Goal: Communication & Community: Answer question/provide support

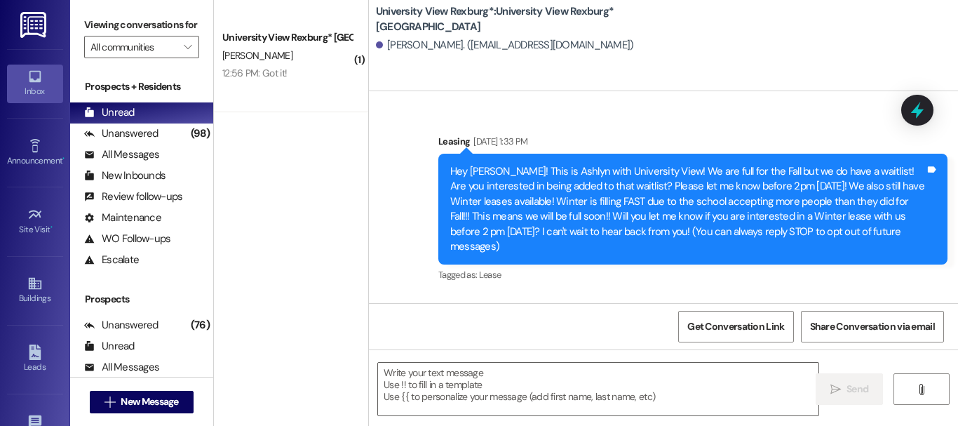
scroll to position [805, 0]
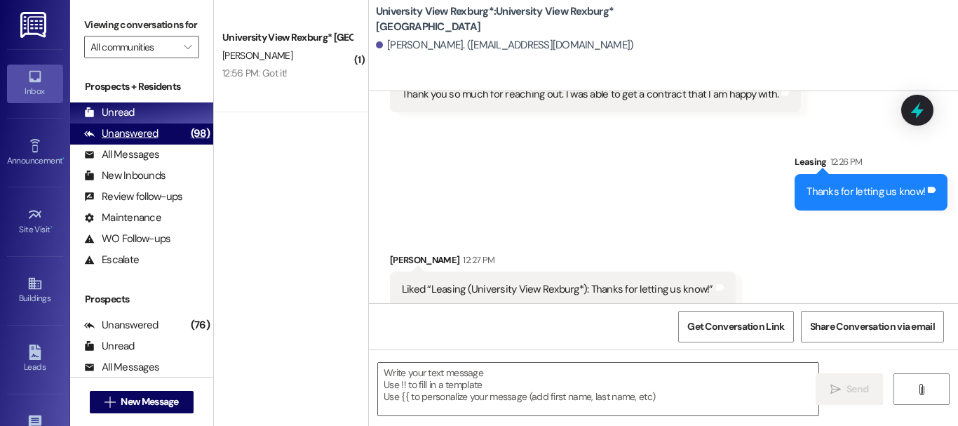
click at [147, 141] on div "Unanswered" at bounding box center [121, 133] width 74 height 15
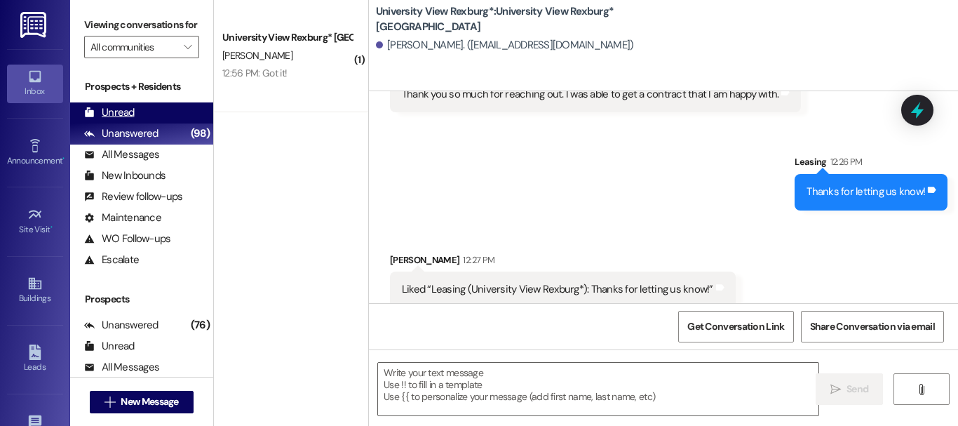
click at [152, 123] on div "Unread (0)" at bounding box center [141, 112] width 143 height 21
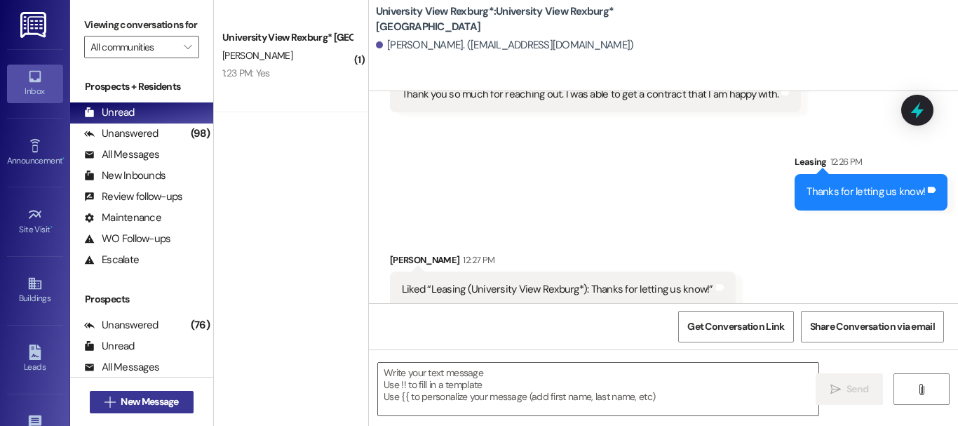
click at [171, 407] on span "New Message" at bounding box center [150, 401] width 58 height 15
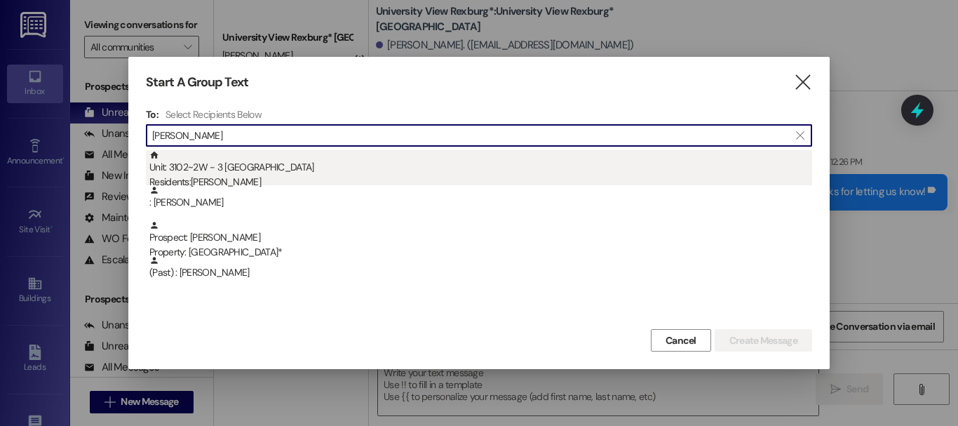
type input "[PERSON_NAME]"
click at [294, 170] on div "Unit: 3102~2W - 3 University View Rexburg Residents: [PERSON_NAME]" at bounding box center [480, 170] width 663 height 40
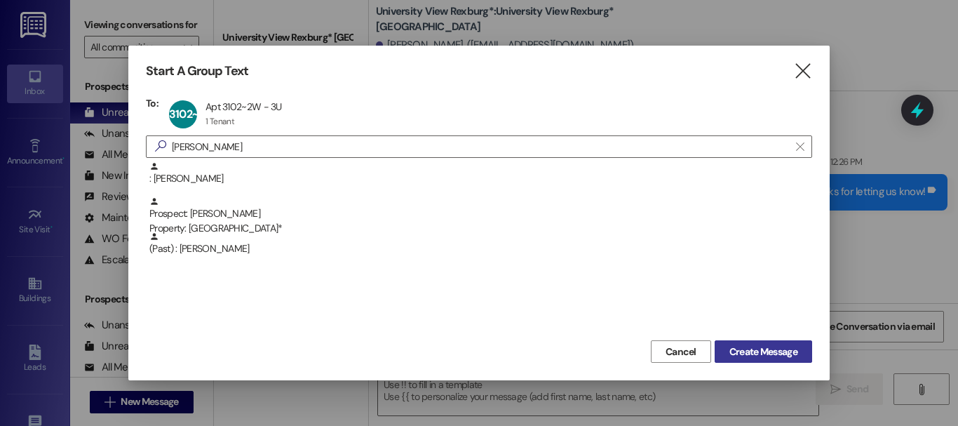
click at [784, 353] on span "Create Message" at bounding box center [764, 351] width 68 height 15
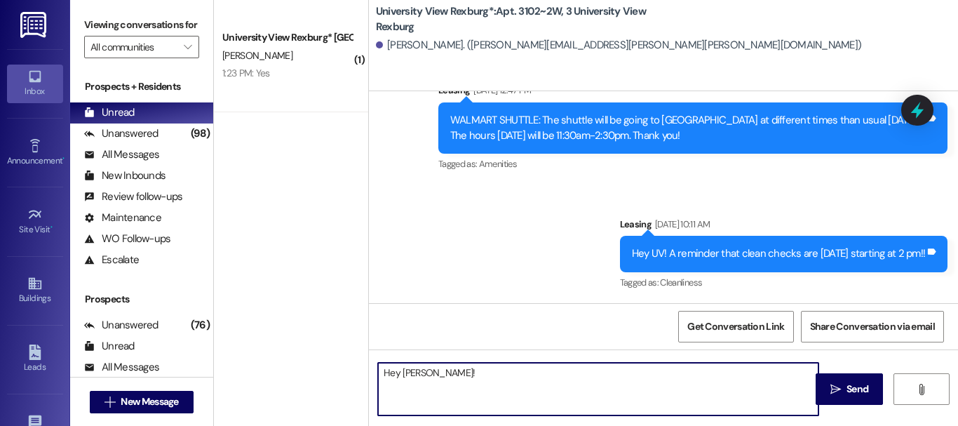
scroll to position [36363, 0]
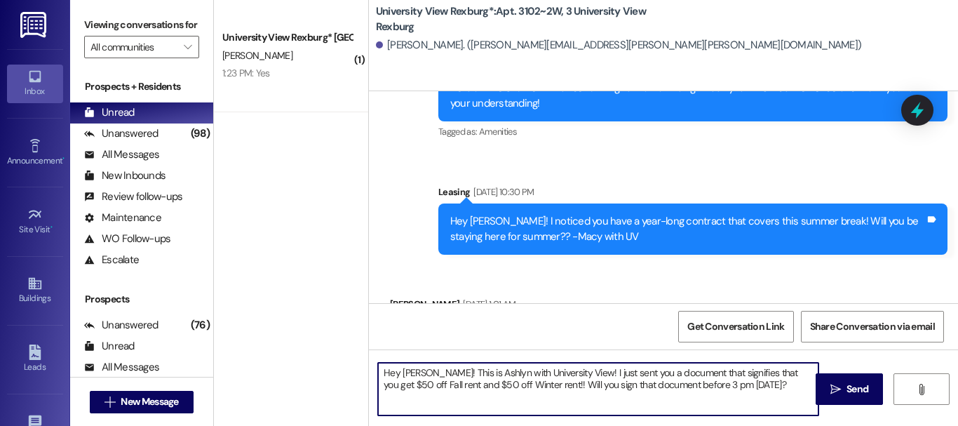
type textarea "Hey [PERSON_NAME]! This is Ashlyn with University View! I just sent you a docum…"
